Goal: Task Accomplishment & Management: Use online tool/utility

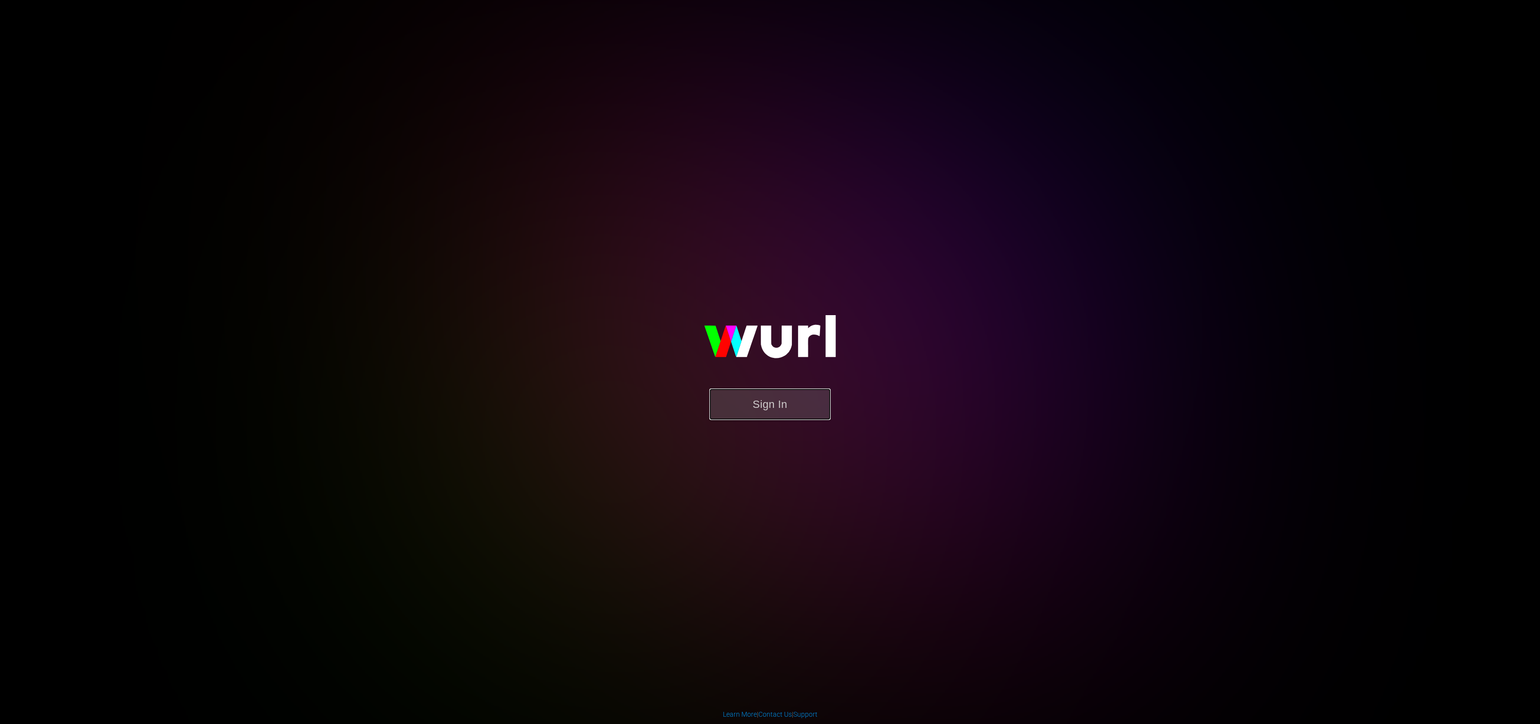
click at [769, 402] on button "Sign In" at bounding box center [769, 404] width 121 height 32
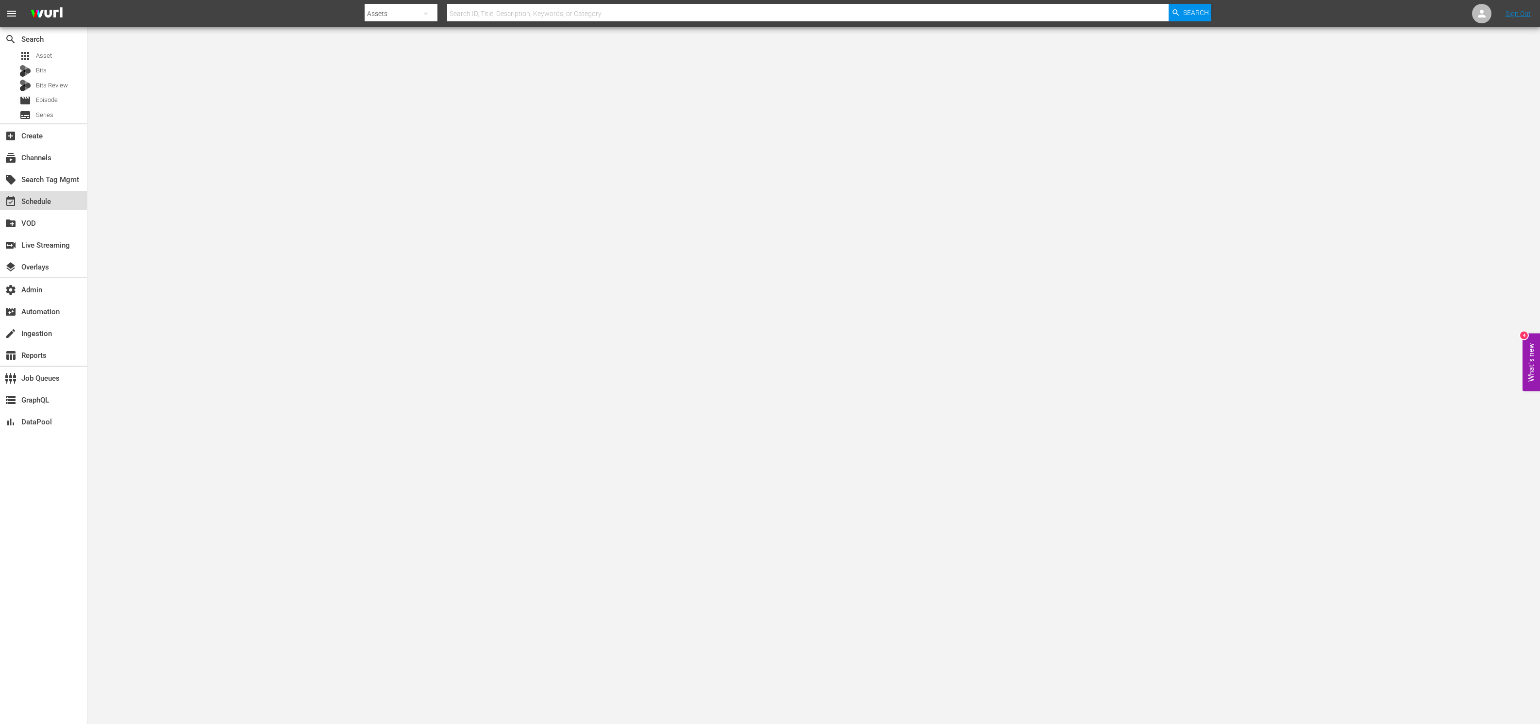
click at [44, 203] on div "event_available Schedule" at bounding box center [27, 200] width 54 height 9
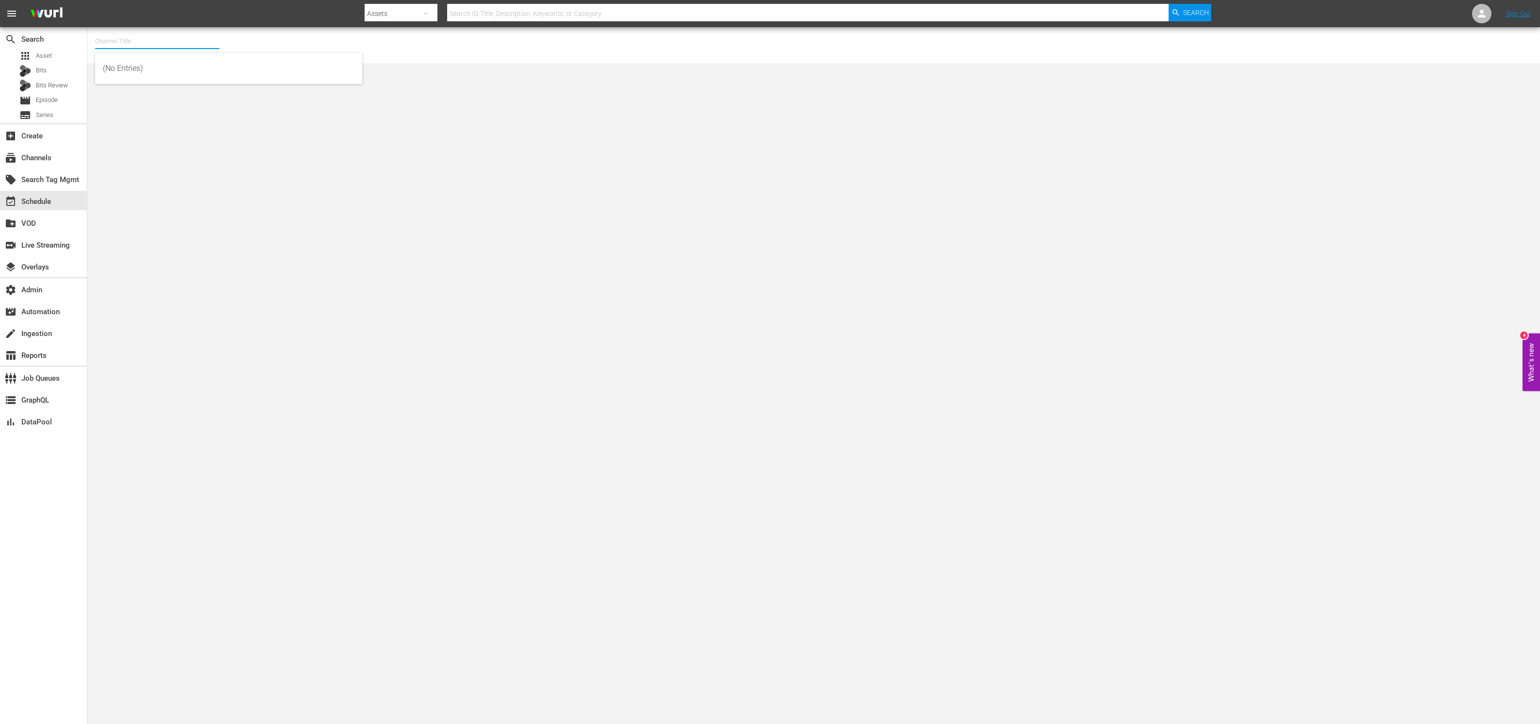
click at [117, 38] on input "text" at bounding box center [157, 41] width 124 height 23
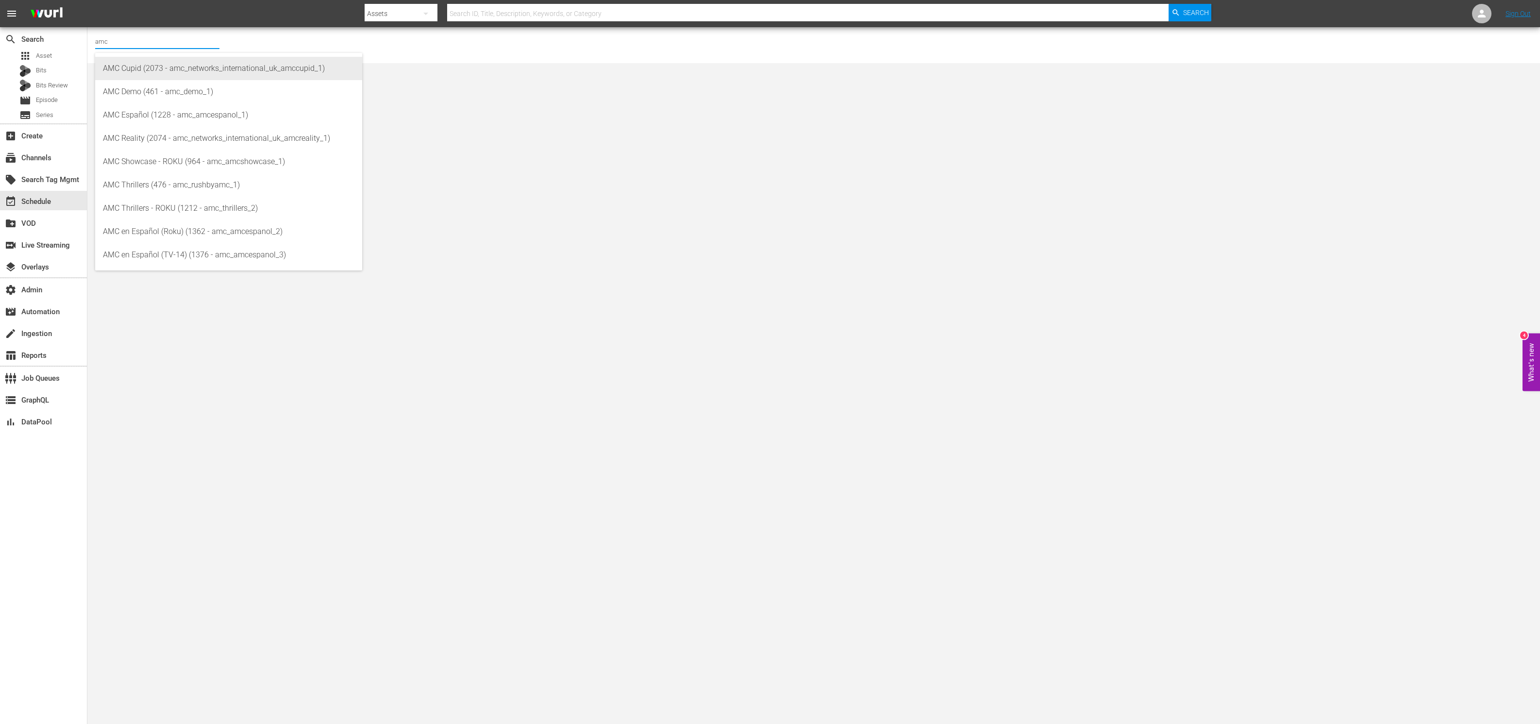
click at [154, 66] on div "AMC Cupid (2073 - amc_networks_international_uk_amccupid_1)" at bounding box center [228, 68] width 251 height 23
type input "AMC Cupid (2073 - amc_networks_international_uk_amccupid_1)"
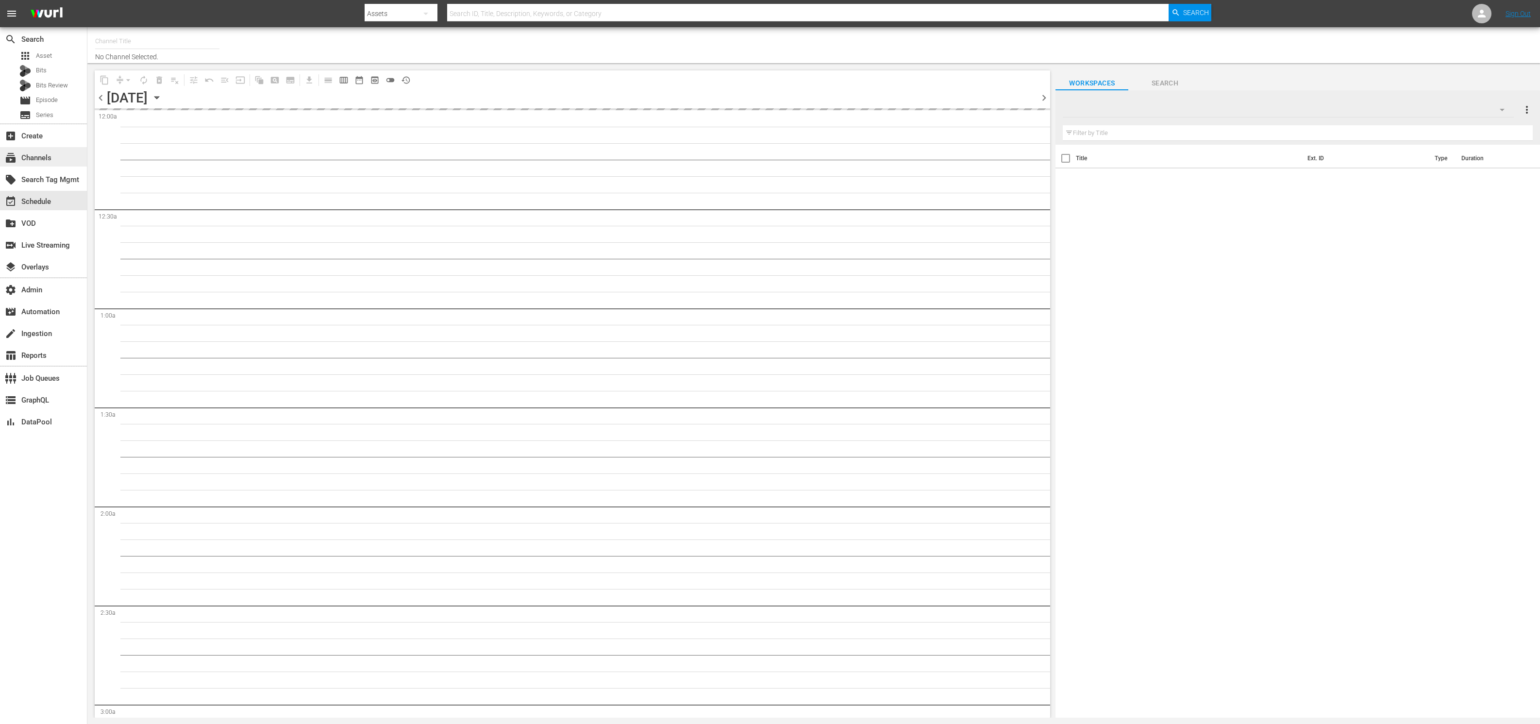
type input "Pastewka (2049)"
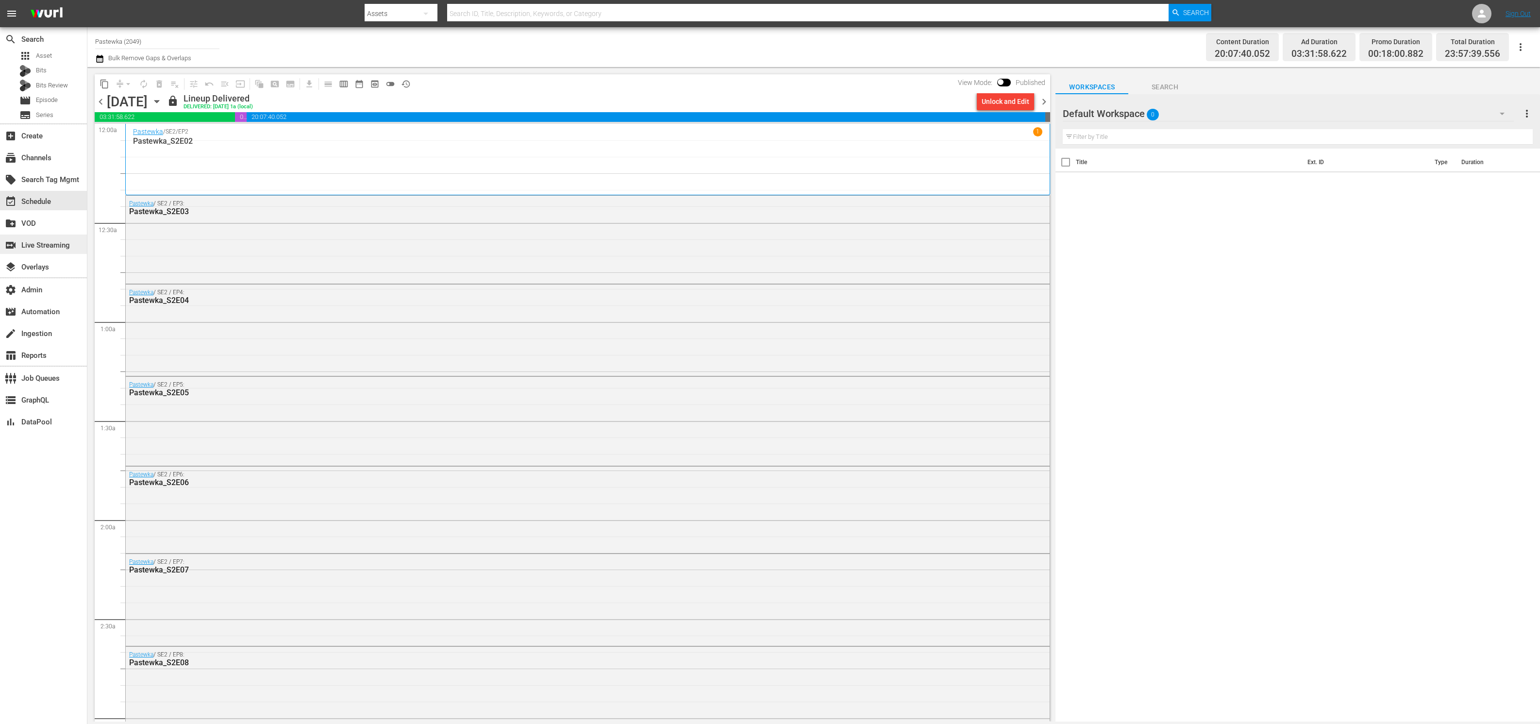
click at [38, 248] on div "switch_video Live Streaming" at bounding box center [27, 243] width 54 height 9
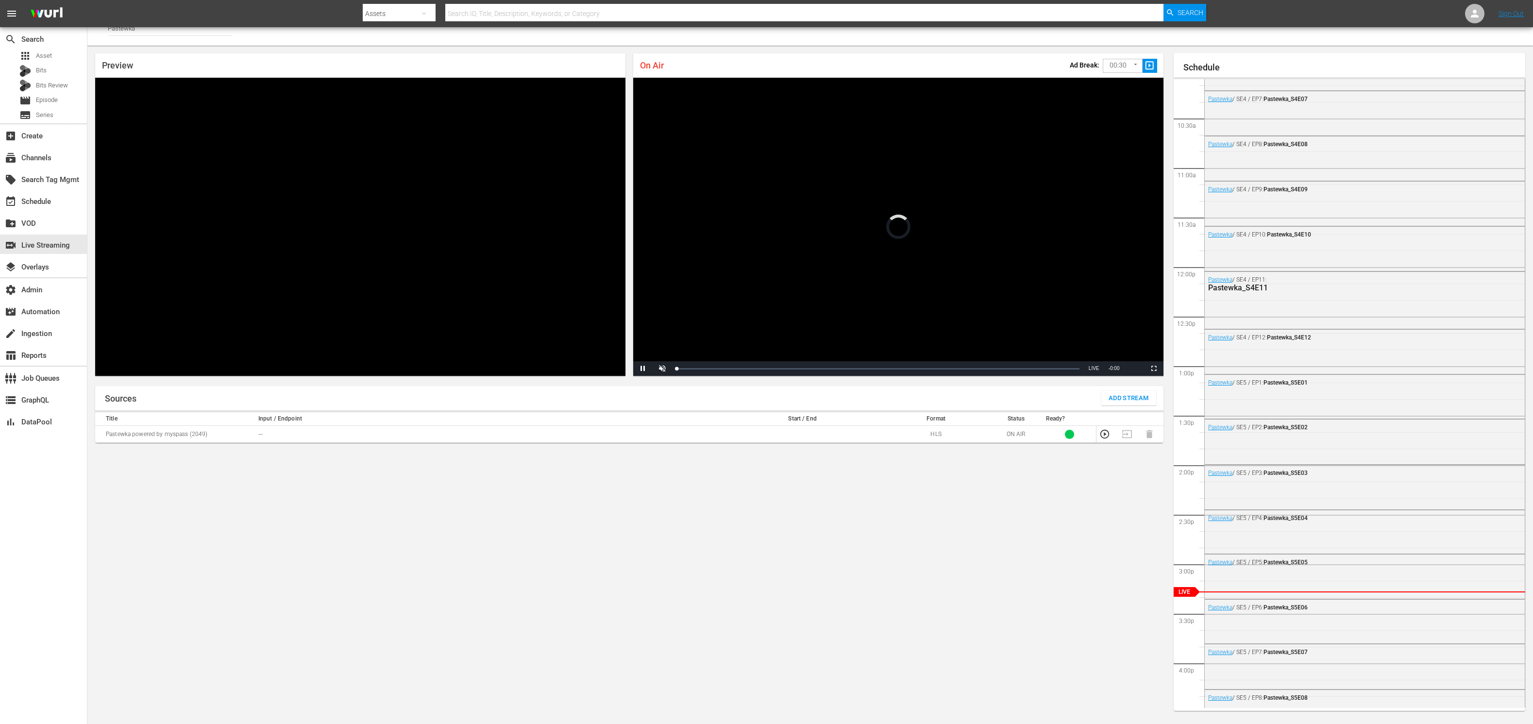
scroll to position [1199, 0]
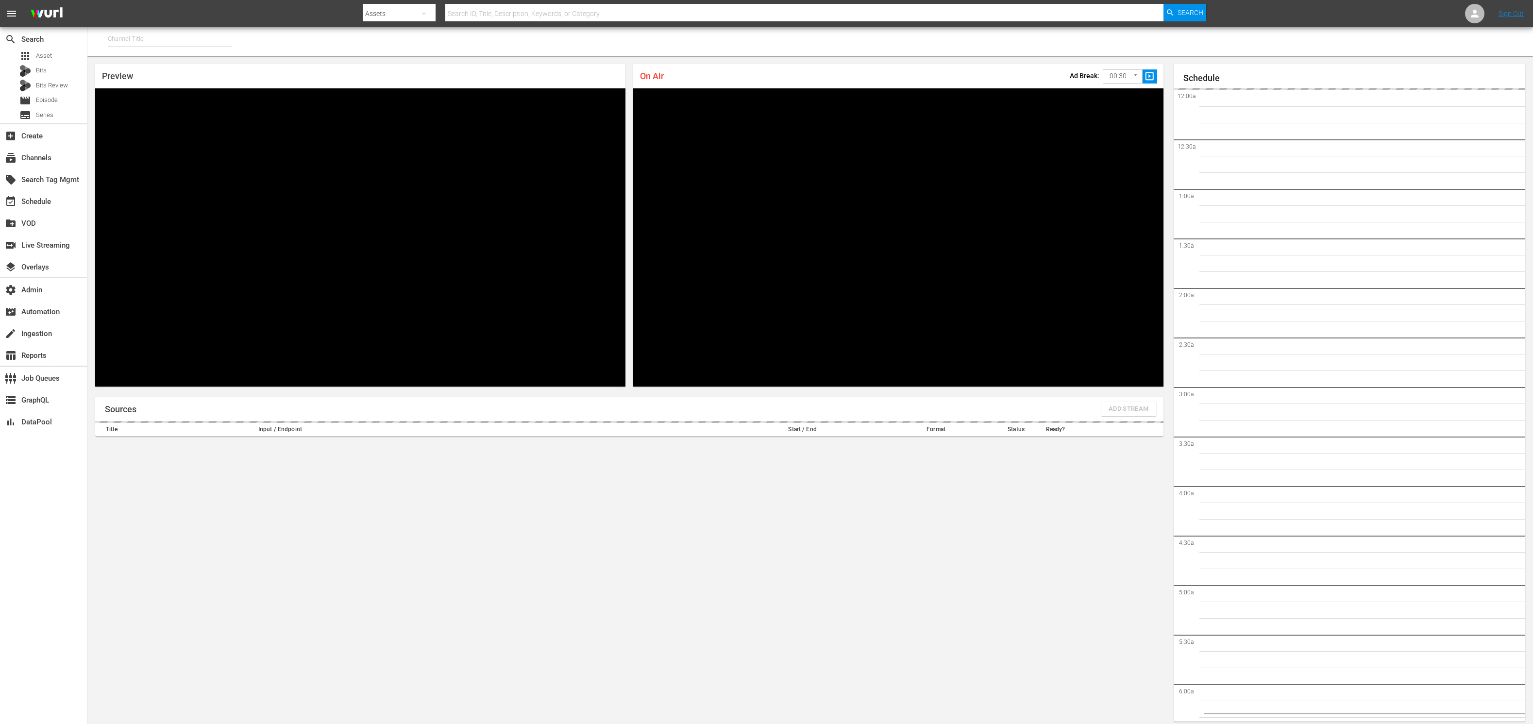
type input "PickleTV (1380)"
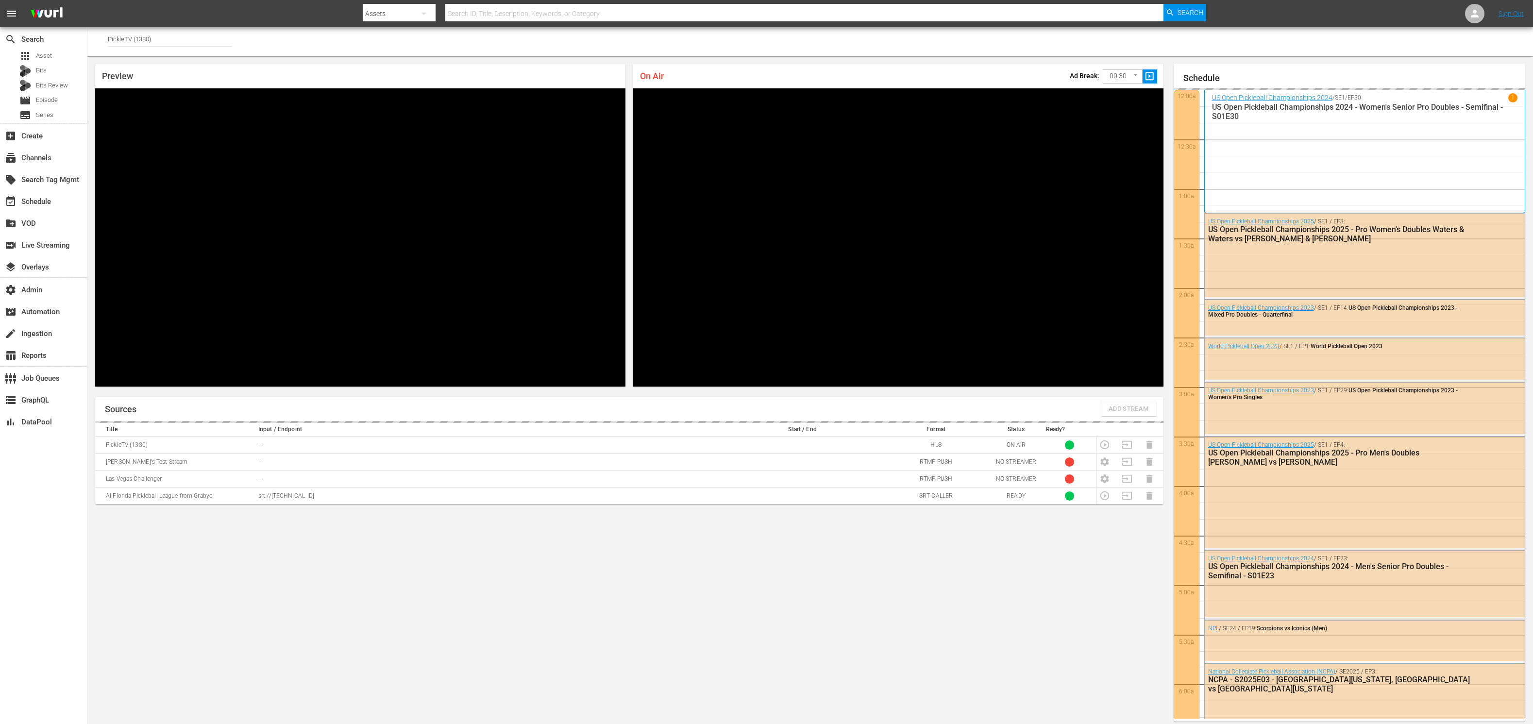
scroll to position [11, 0]
